Goal: Task Accomplishment & Management: Use online tool/utility

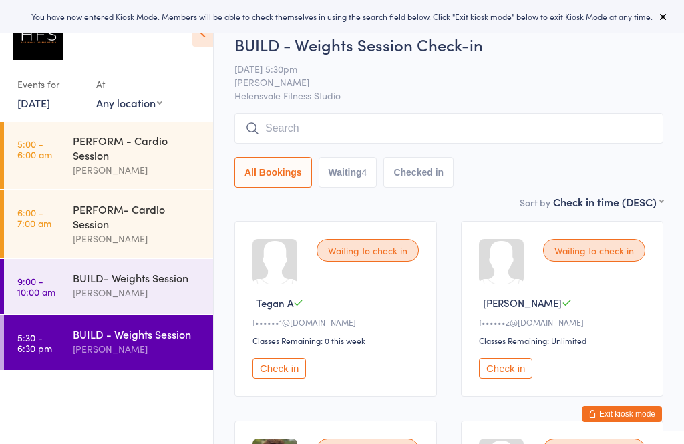
click at [281, 369] on button "Check in" at bounding box center [279, 368] width 53 height 21
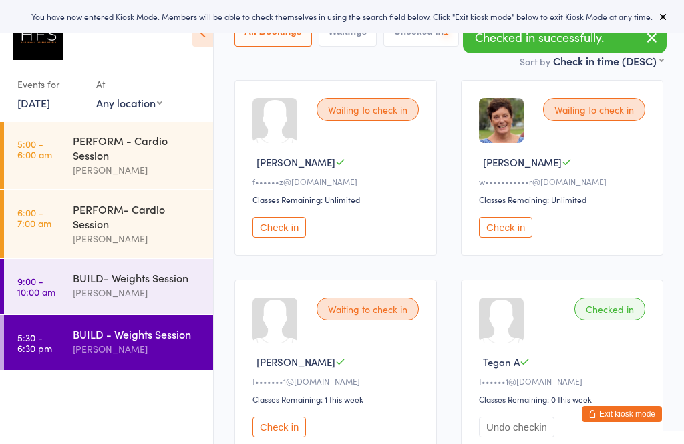
scroll to position [146, 0]
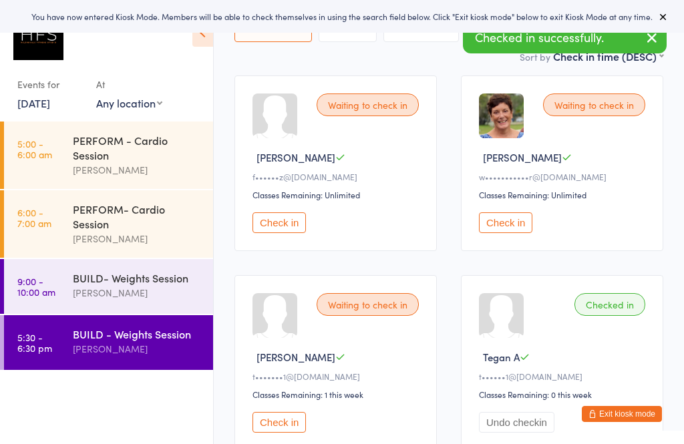
click at [281, 233] on button "Check in" at bounding box center [279, 222] width 53 height 21
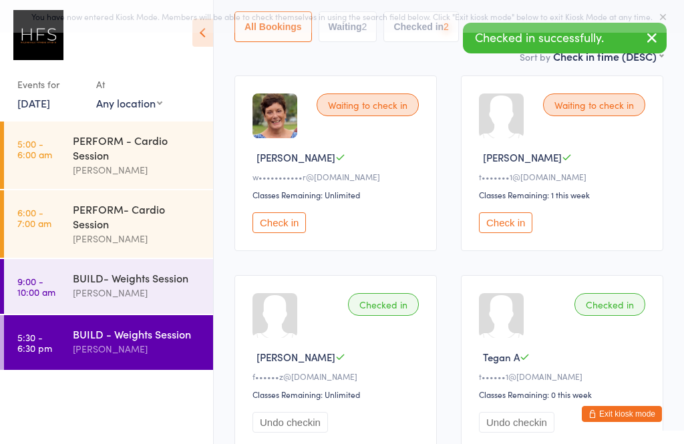
click at [269, 229] on button "Check in" at bounding box center [279, 222] width 53 height 21
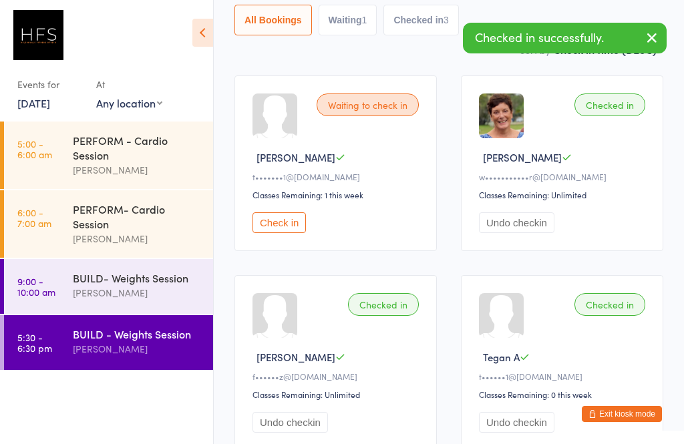
click at [267, 233] on button "Check in" at bounding box center [279, 222] width 53 height 21
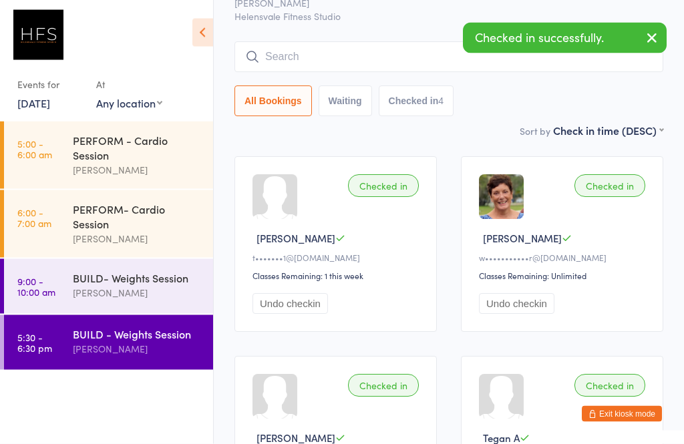
scroll to position [0, 0]
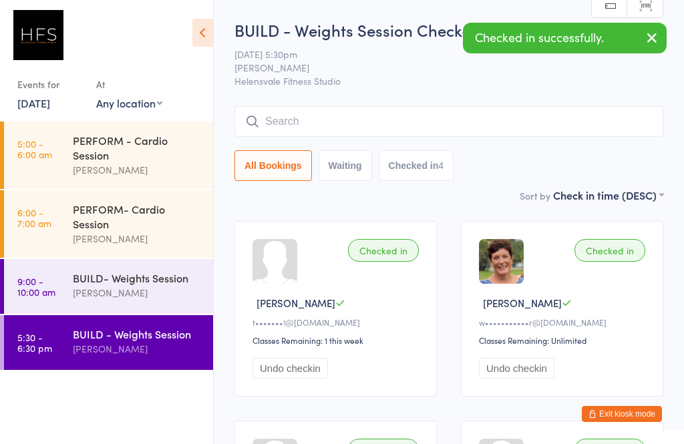
click at [299, 112] on input "search" at bounding box center [448, 121] width 429 height 31
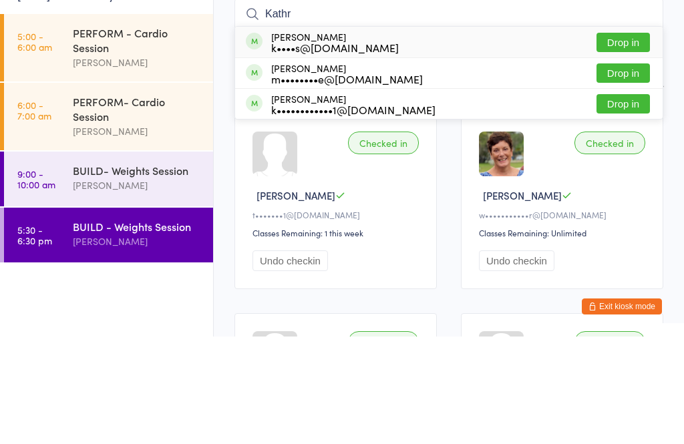
type input "Kathr"
click at [287, 150] on div "k••••s@[DOMAIN_NAME]" at bounding box center [335, 155] width 128 height 11
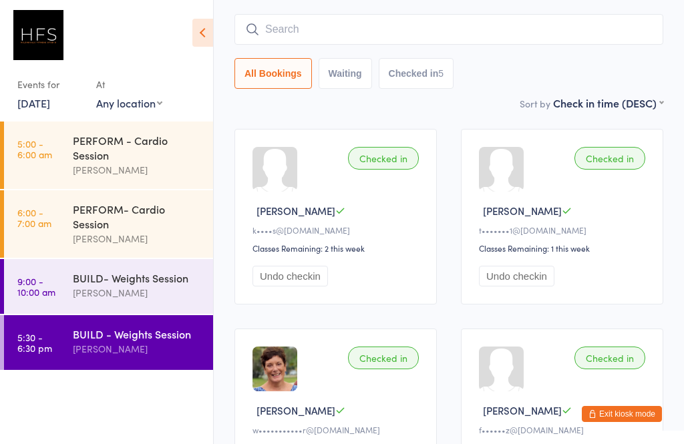
scroll to position [92, 0]
click at [305, 34] on input "search" at bounding box center [448, 30] width 429 height 31
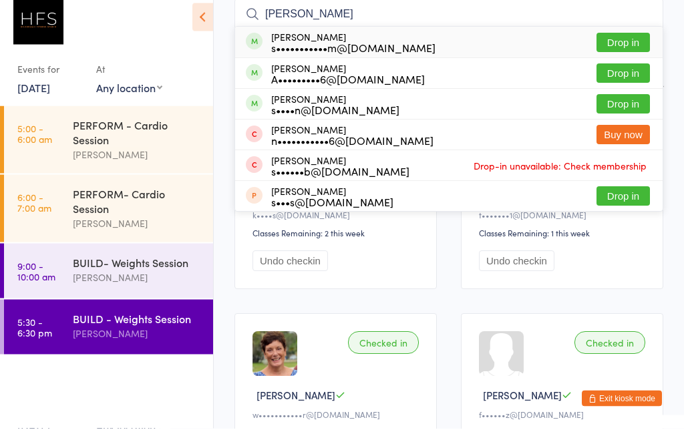
type input "[PERSON_NAME]"
click at [274, 58] on div "s•••••••••••m@[DOMAIN_NAME]" at bounding box center [353, 63] width 164 height 11
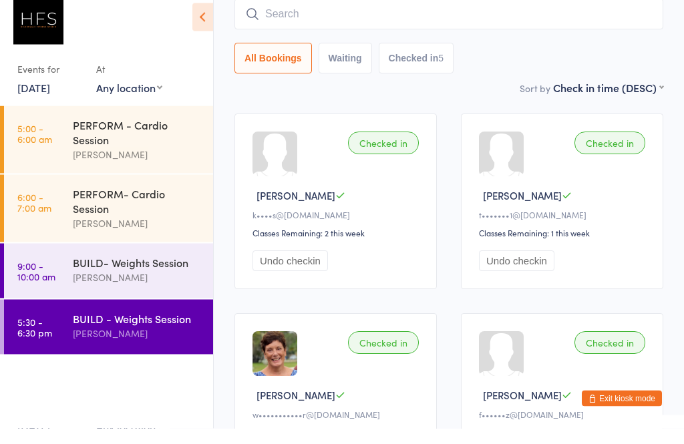
scroll to position [108, 0]
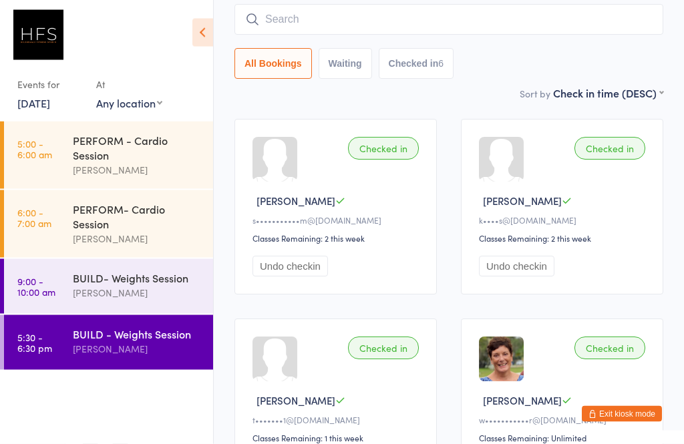
click at [340, 33] on input "search" at bounding box center [448, 20] width 429 height 31
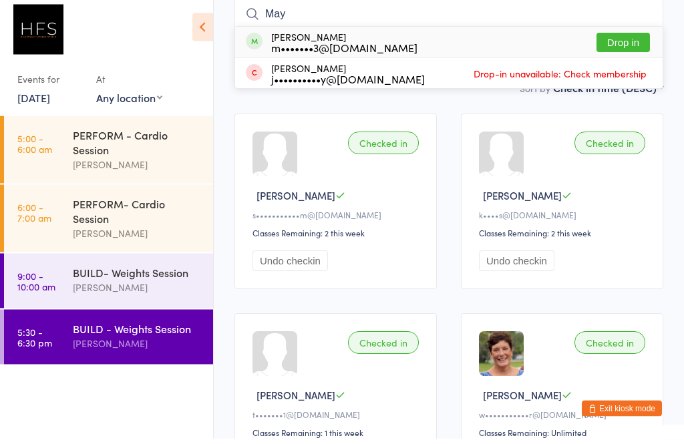
type input "May"
click at [291, 51] on div "m•••••••3@[DOMAIN_NAME]" at bounding box center [344, 53] width 146 height 11
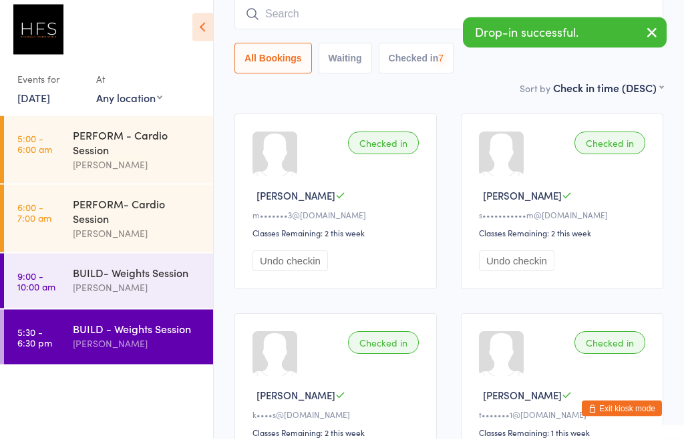
click at [440, 101] on main "BUILD - Weights Session Check-in [DATE] 5:30pm [PERSON_NAME] Helensvale Fitness…" at bounding box center [448, 411] width 429 height 989
